Goal: Transaction & Acquisition: Purchase product/service

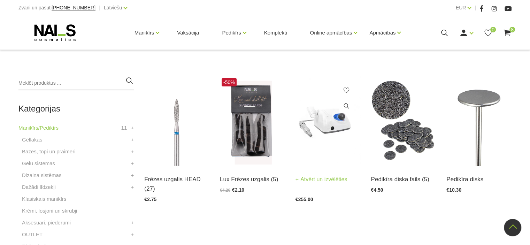
scroll to position [228, 0]
click at [331, 181] on link "Atvērt un izvēlēties" at bounding box center [321, 179] width 52 height 10
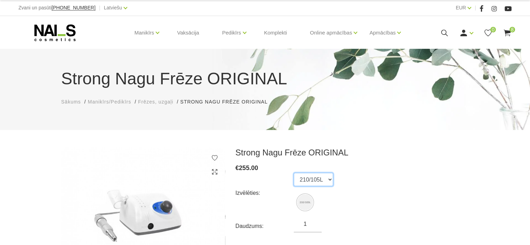
click at [322, 178] on select "210/105L" at bounding box center [313, 179] width 39 height 13
click at [326, 183] on select "210/105L" at bounding box center [313, 179] width 39 height 13
click at [326, 182] on select "210/105L" at bounding box center [313, 179] width 39 height 13
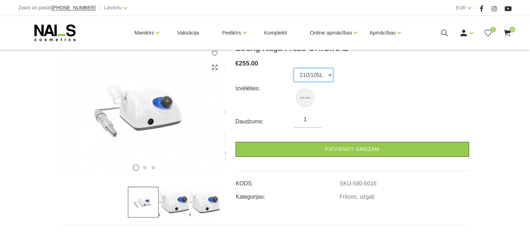
scroll to position [70, 0]
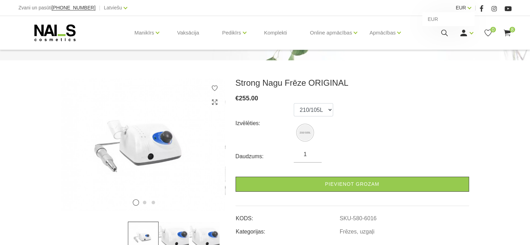
click at [465, 6] on link "EUR" at bounding box center [461, 7] width 10 height 8
